Goal: Transaction & Acquisition: Purchase product/service

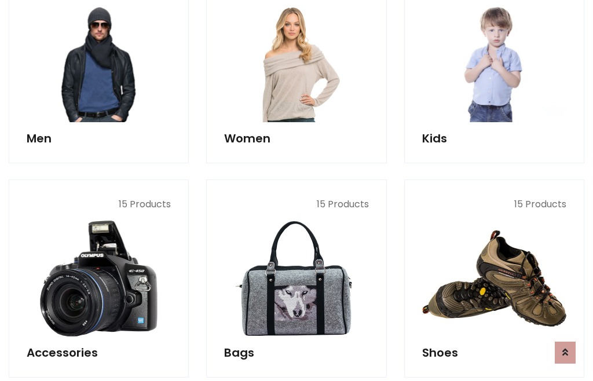
scroll to position [841, 0]
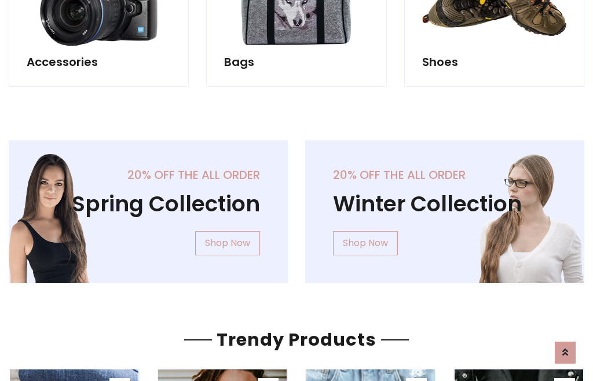
click at [297, 207] on div "20% off the all order Winter Collection Shop Now" at bounding box center [445, 221] width 297 height 162
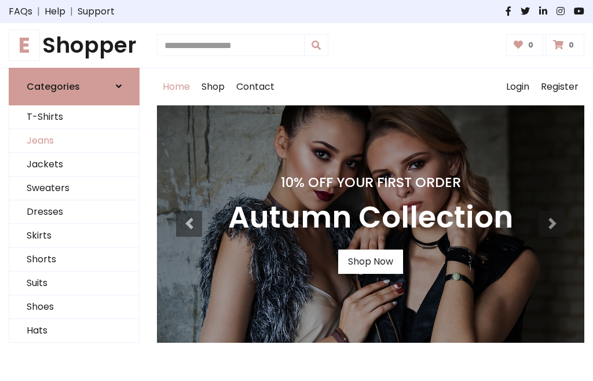
click at [74, 141] on link "Jeans" at bounding box center [74, 141] width 130 height 24
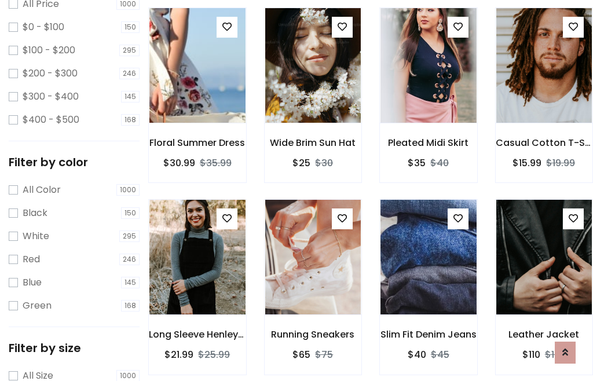
scroll to position [366, 0]
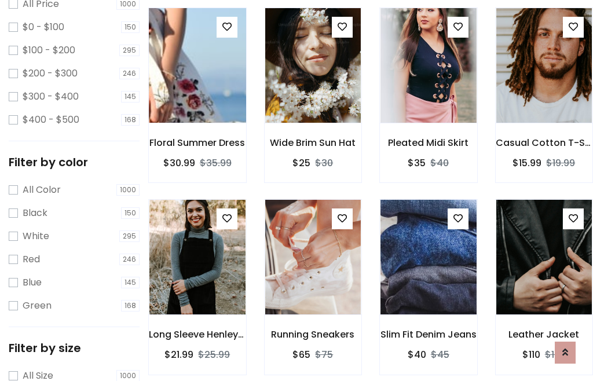
click at [197, 90] on img at bounding box center [197, 65] width 115 height 278
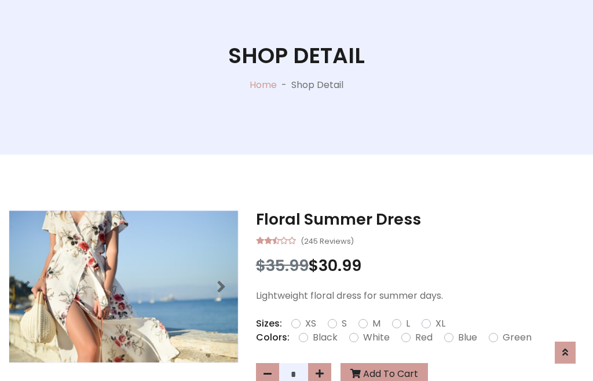
scroll to position [125, 0]
click at [422, 338] on label "Red" at bounding box center [423, 338] width 17 height 14
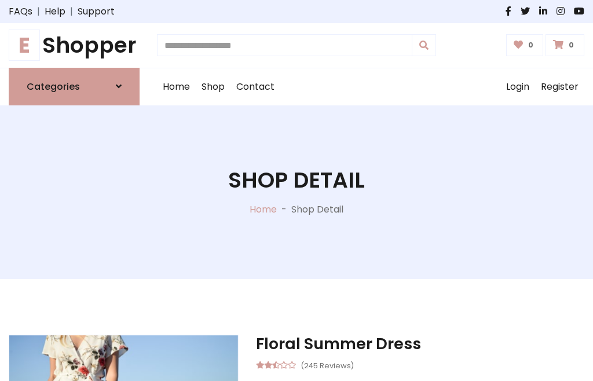
click at [297, 191] on h1 "Shop Detail" at bounding box center [296, 180] width 137 height 26
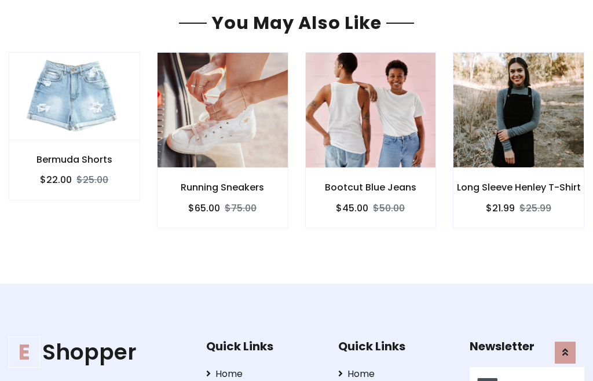
type input "******"
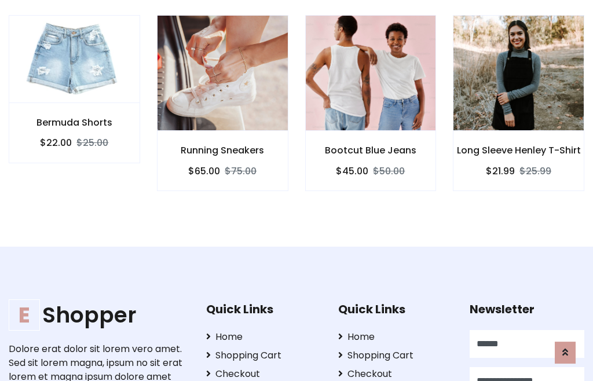
scroll to position [0, 1]
type input "**********"
